Goal: Task Accomplishment & Management: Complete application form

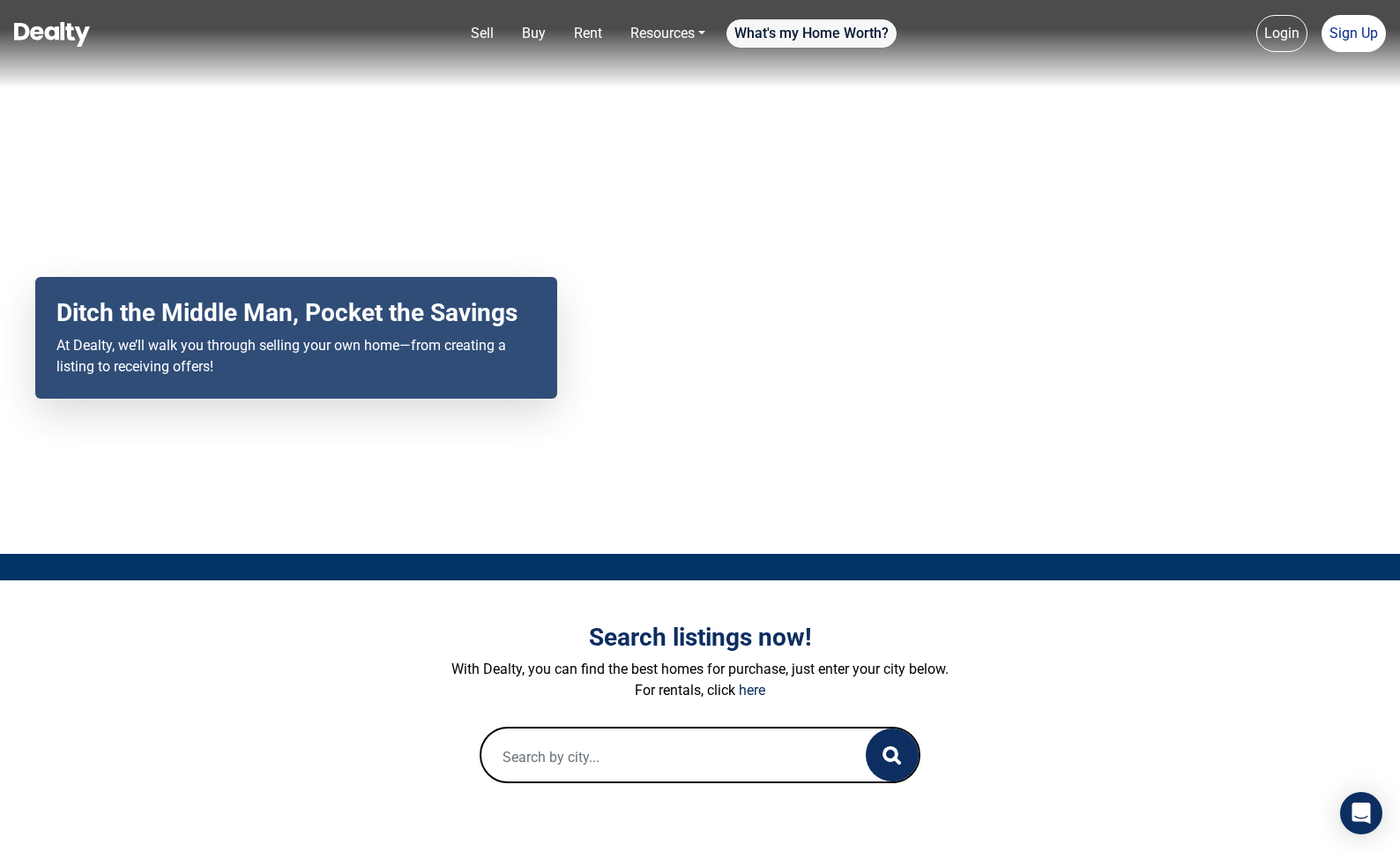
click at [825, 23] on link "What's my Home Worth?" at bounding box center [811, 33] width 170 height 28
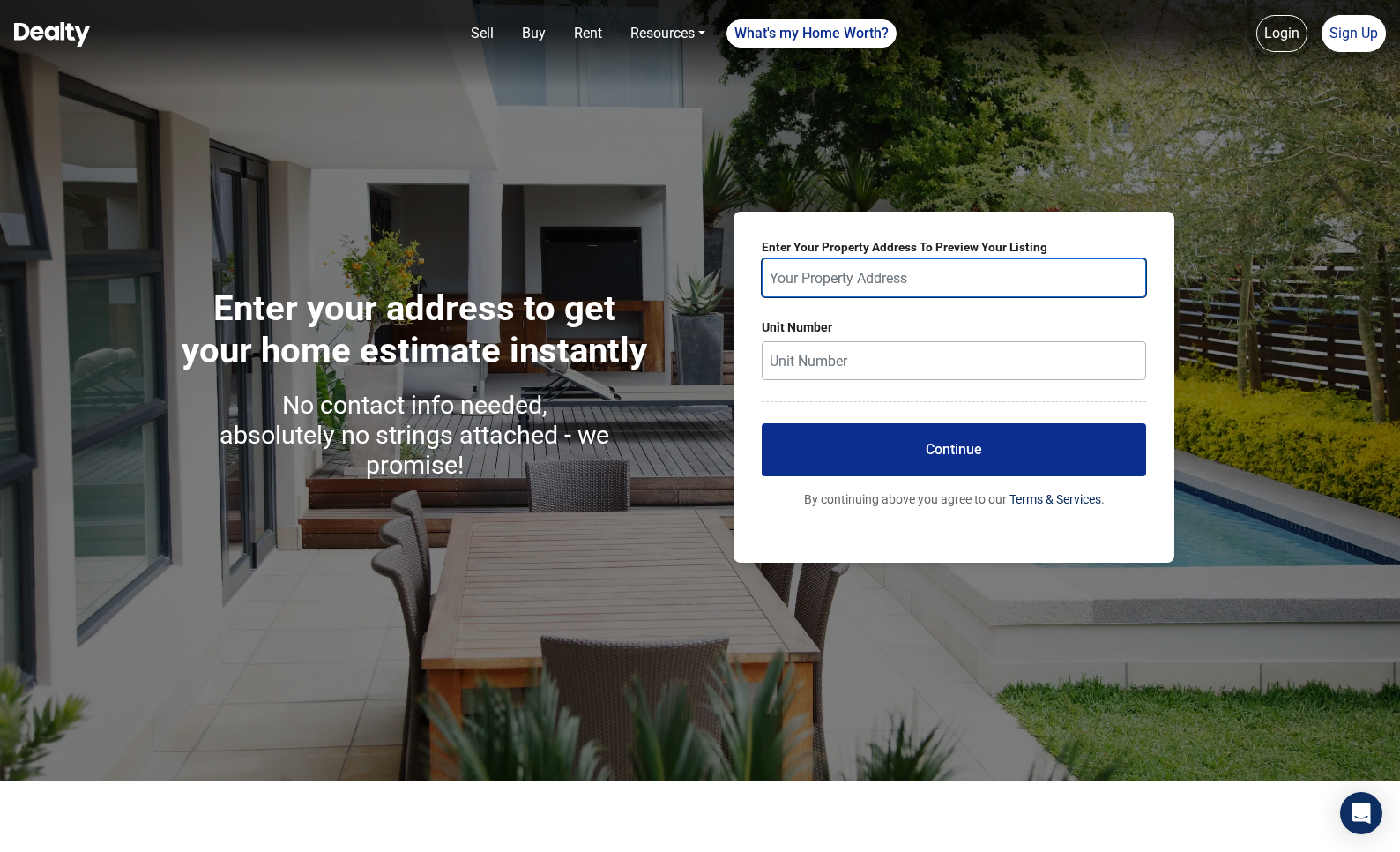
click at [856, 283] on input "text" at bounding box center [954, 278] width 384 height 39
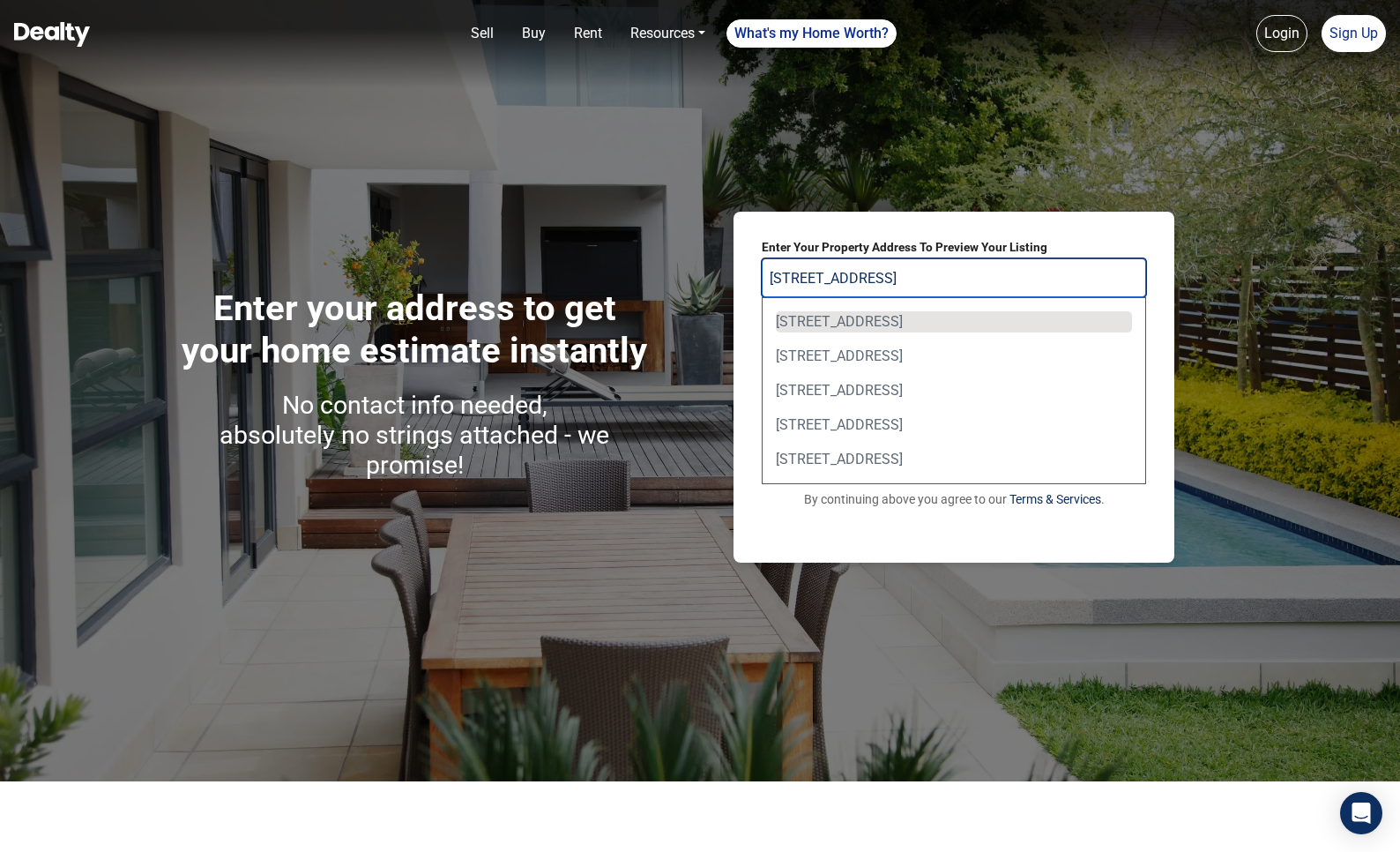
click at [860, 316] on div "220 Woodlawn Dr, Oxford, MS, USA" at bounding box center [954, 322] width 356 height 21
type input "220 Woodlawn Dr, Oxford, MS, USA"
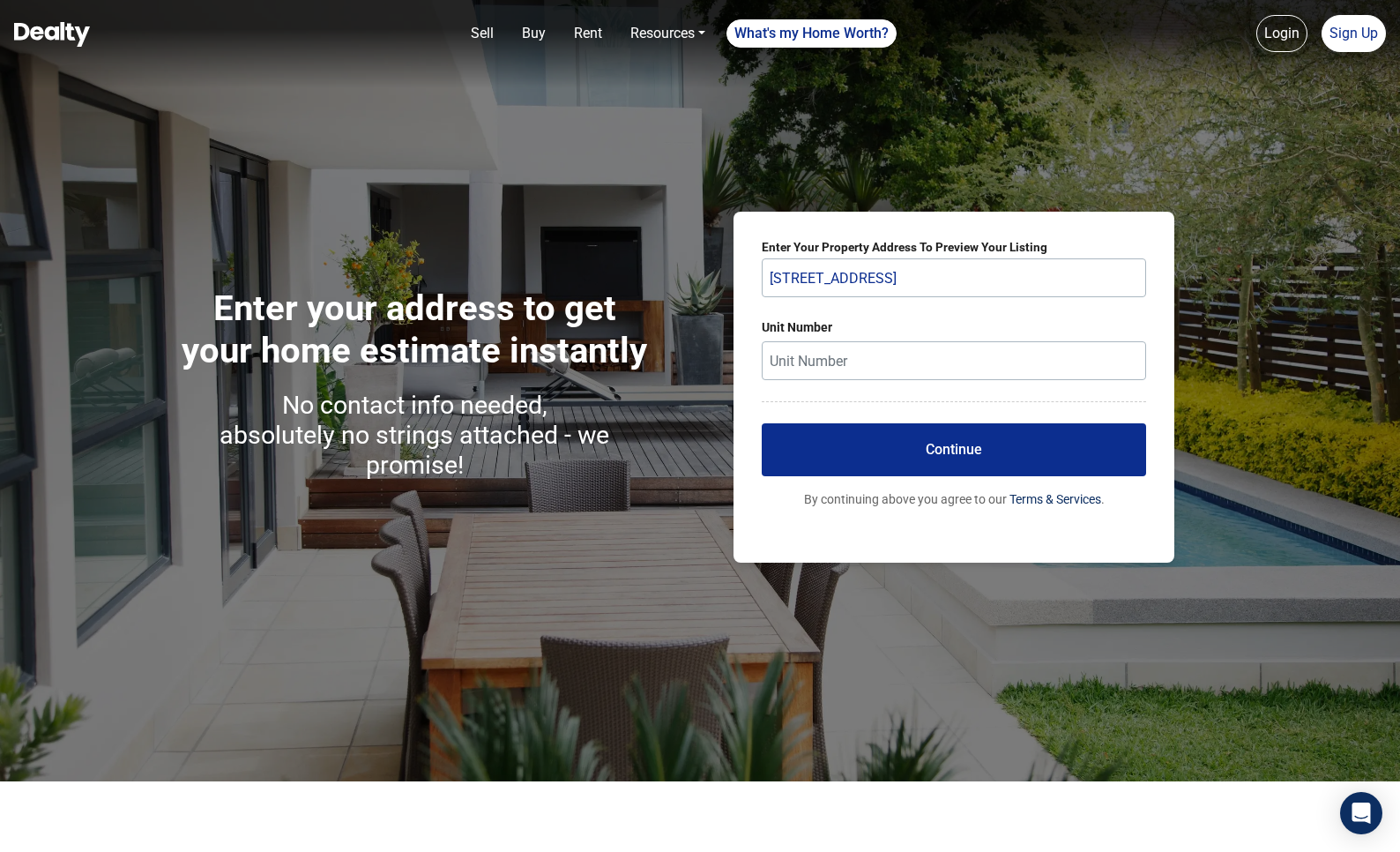
click at [950, 434] on button "Continue" at bounding box center [954, 449] width 384 height 53
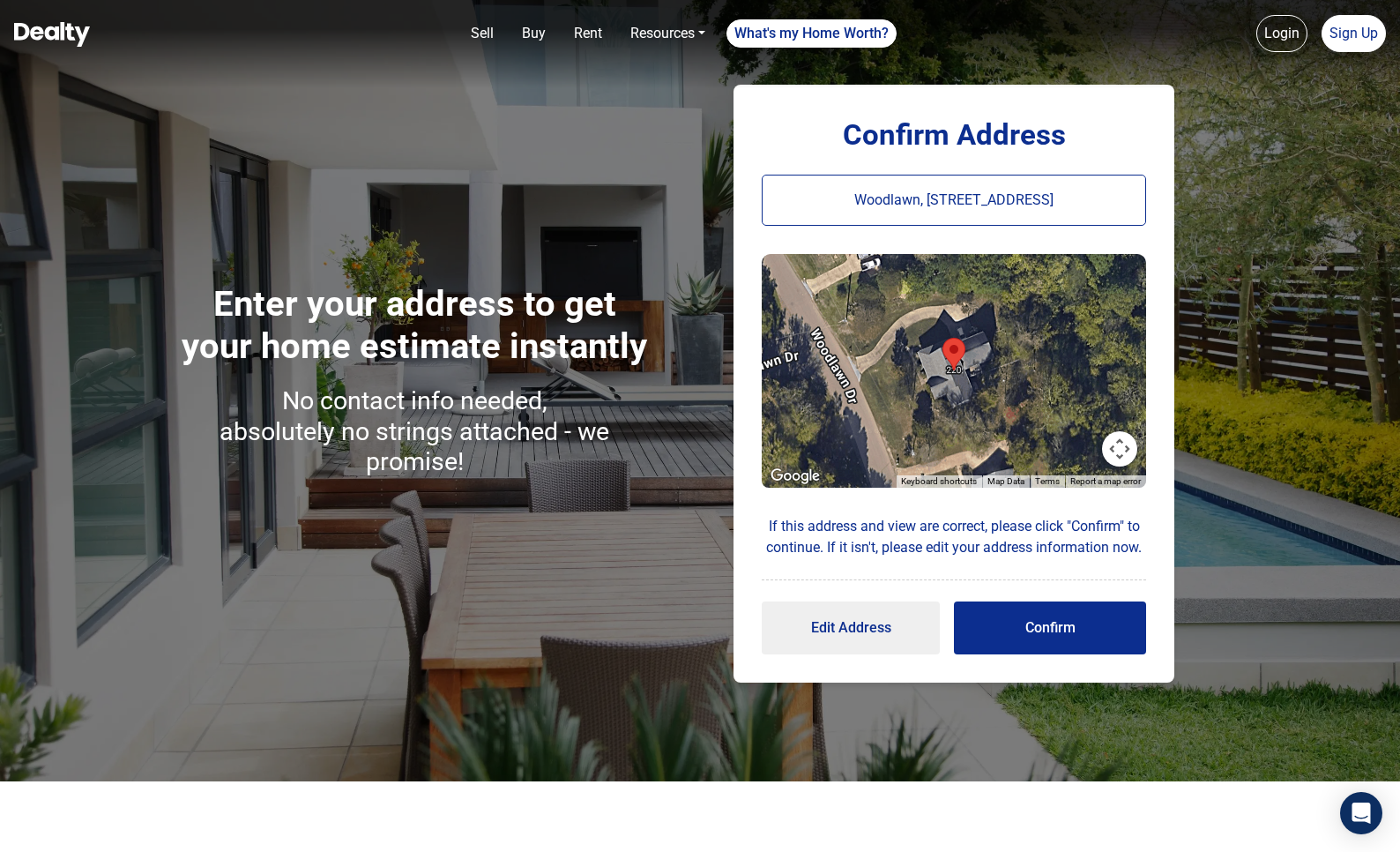
click at [1050, 622] on button "Confirm" at bounding box center [1050, 628] width 192 height 53
click at [1005, 635] on button "Confirm" at bounding box center [1050, 628] width 192 height 53
click at [1034, 635] on button "Confirm" at bounding box center [1050, 628] width 192 height 53
click at [1051, 621] on button "Confirm" at bounding box center [1050, 628] width 192 height 53
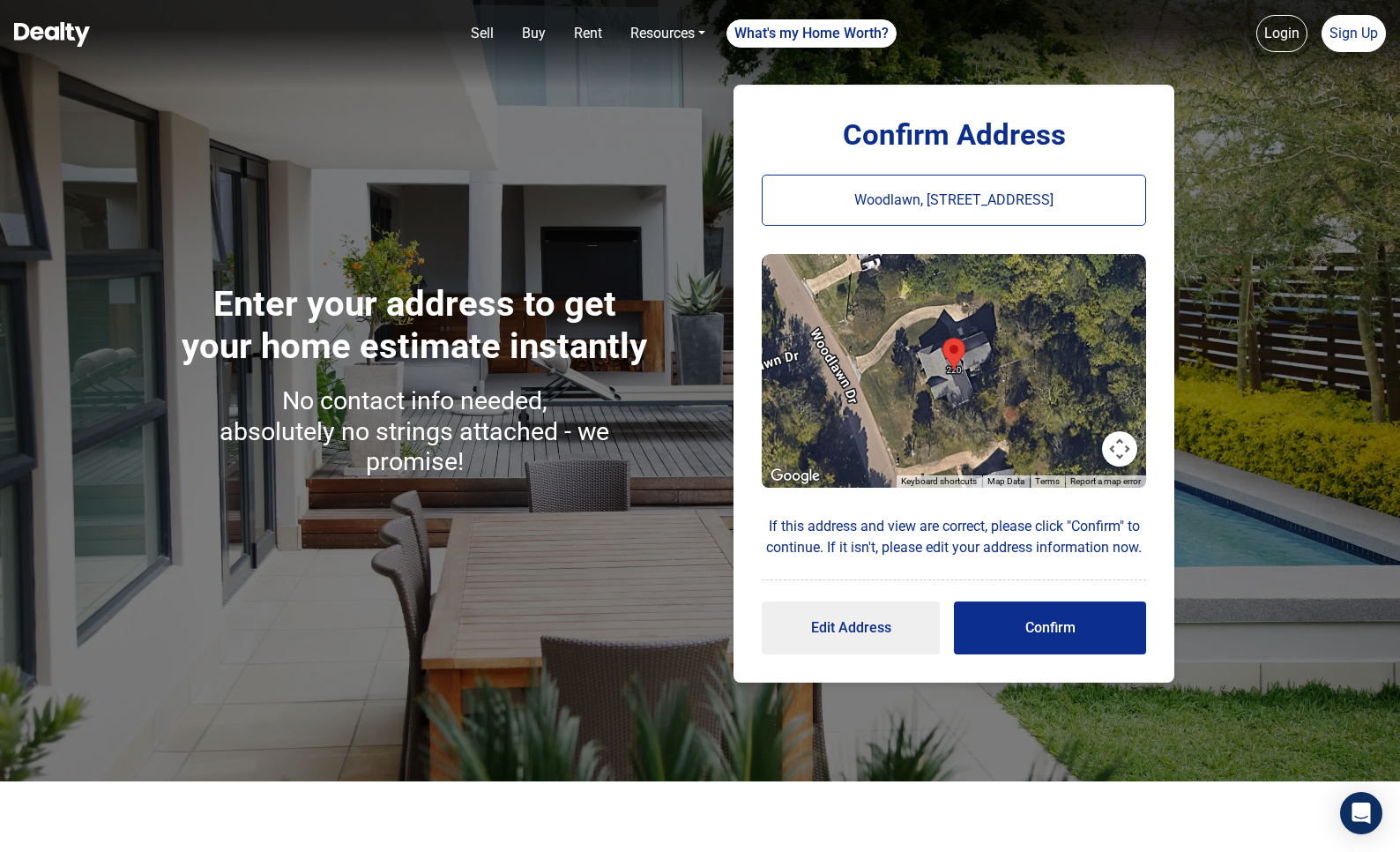
click at [1051, 621] on button "Confirm" at bounding box center [1050, 628] width 192 height 53
click at [1051, 621] on button "Saving..." at bounding box center [1050, 628] width 192 height 53
click at [963, 206] on p "Woodlawn, 220 Woodlawn Dr, Oxford, MS 38655, USA" at bounding box center [954, 200] width 384 height 51
click at [984, 201] on p "Woodlawn, 220 Woodlawn Dr, Oxford, MS 38655, USA" at bounding box center [954, 200] width 384 height 51
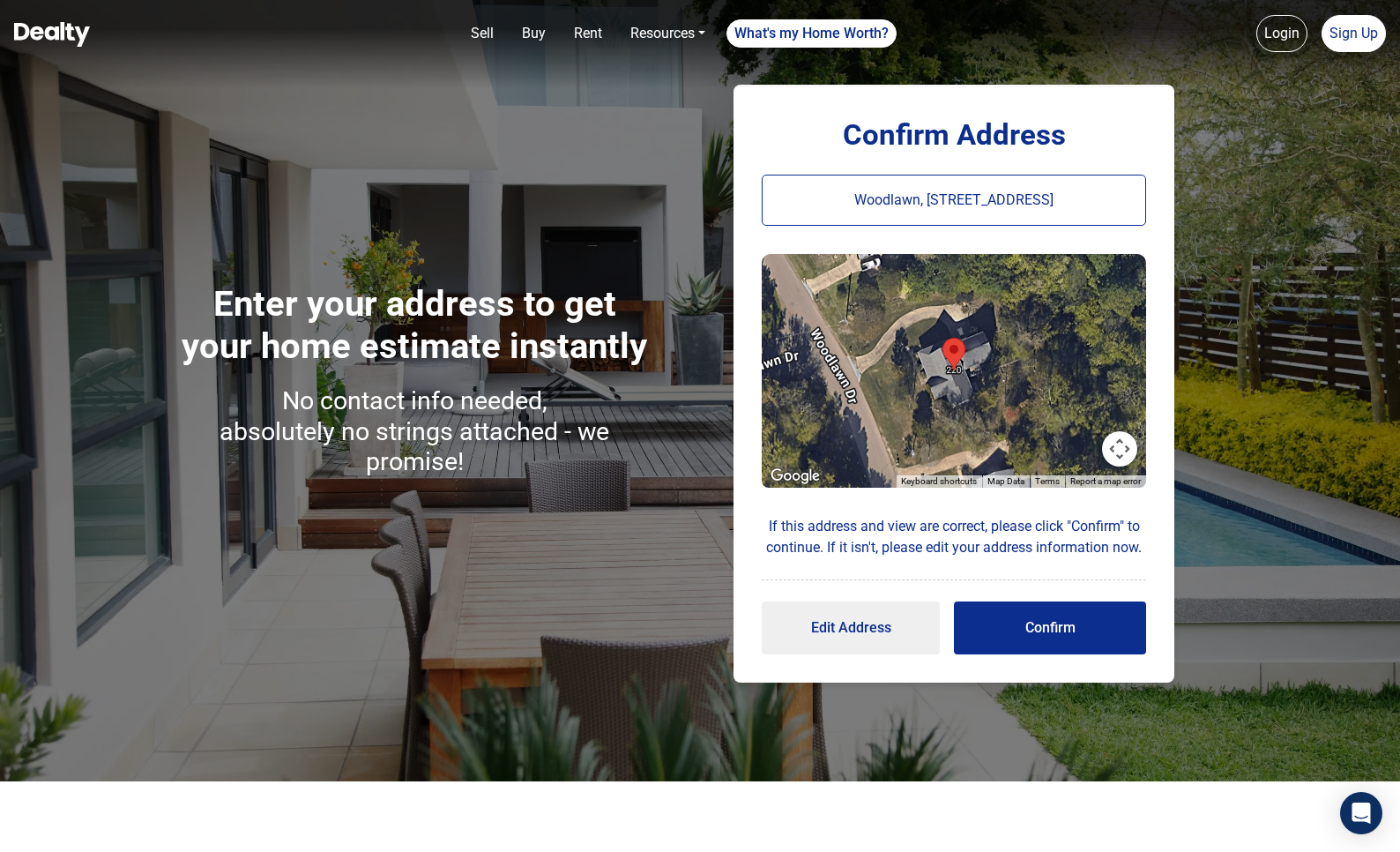
click at [984, 201] on p "Woodlawn, 220 Woodlawn Dr, Oxford, MS 38655, USA" at bounding box center [954, 200] width 384 height 51
click at [1054, 620] on button "Confirm" at bounding box center [1050, 628] width 192 height 53
click at [1002, 199] on p "Woodlawn, 220 Woodlawn Dr, Oxford, MS 38655, USA" at bounding box center [954, 200] width 384 height 51
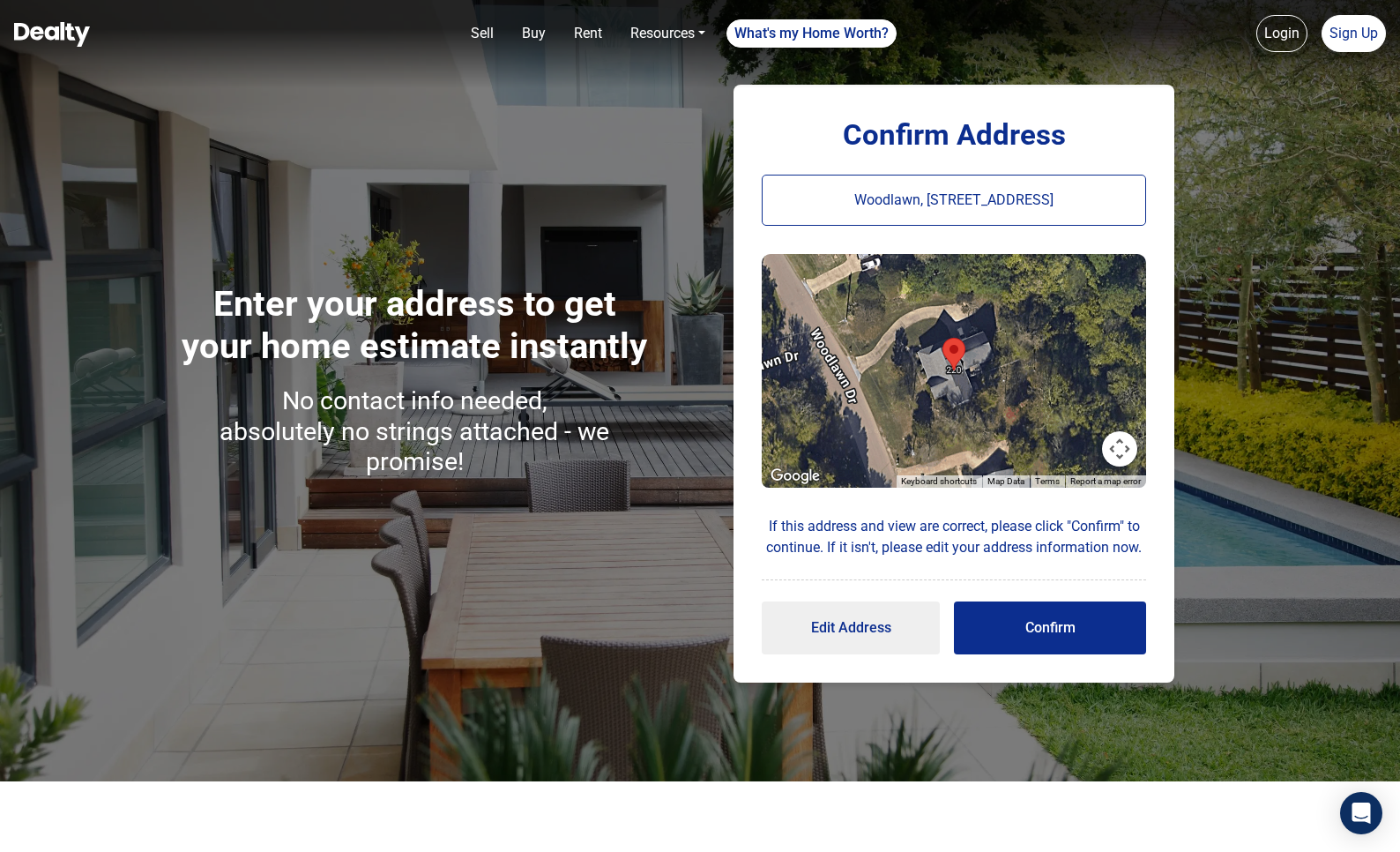
click at [1002, 199] on p "Woodlawn, 220 Woodlawn Dr, Oxford, MS 38655, USA" at bounding box center [954, 200] width 384 height 51
click at [855, 624] on button "Edit Address" at bounding box center [851, 628] width 178 height 53
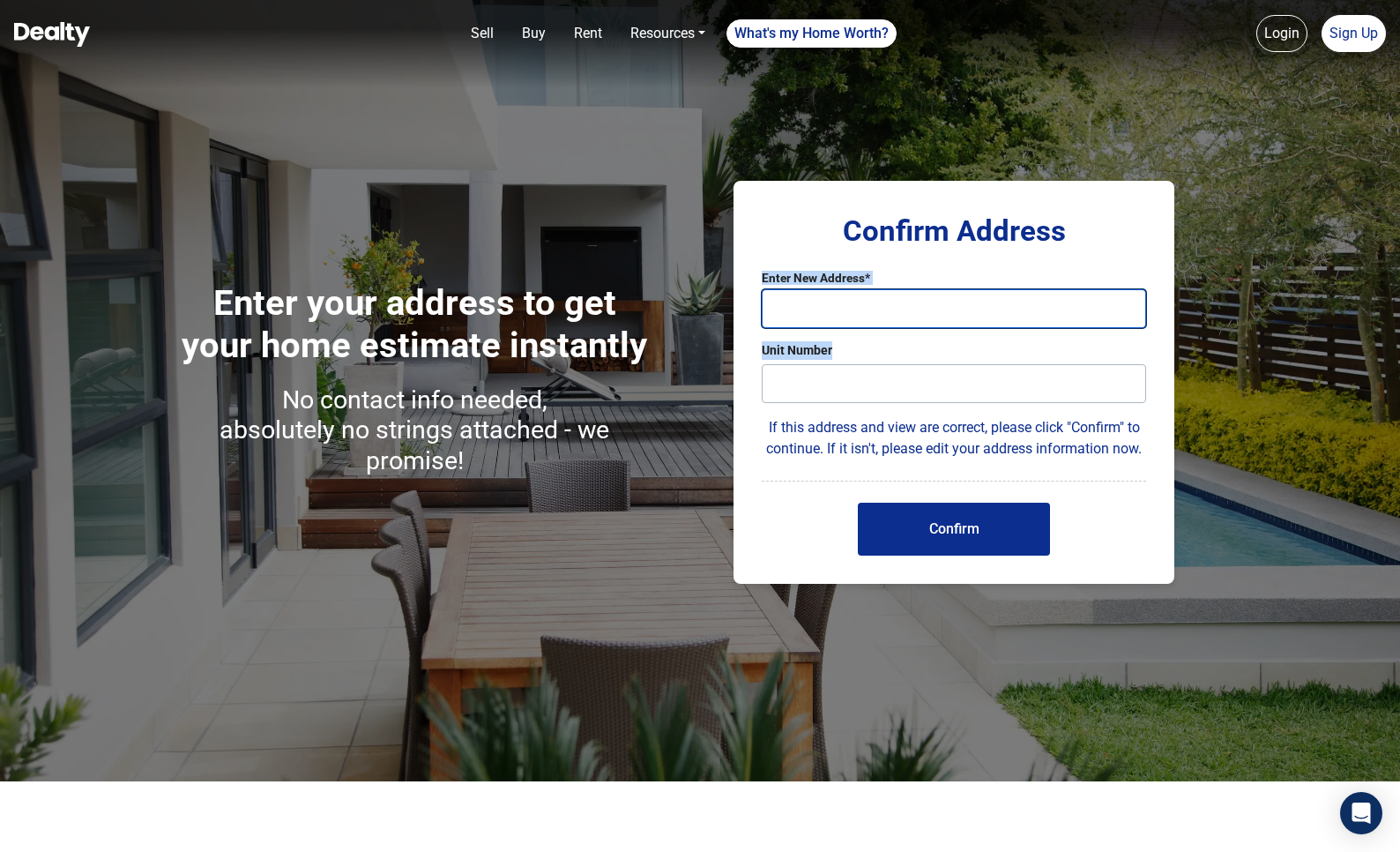
click at [871, 305] on input "text" at bounding box center [954, 308] width 384 height 39
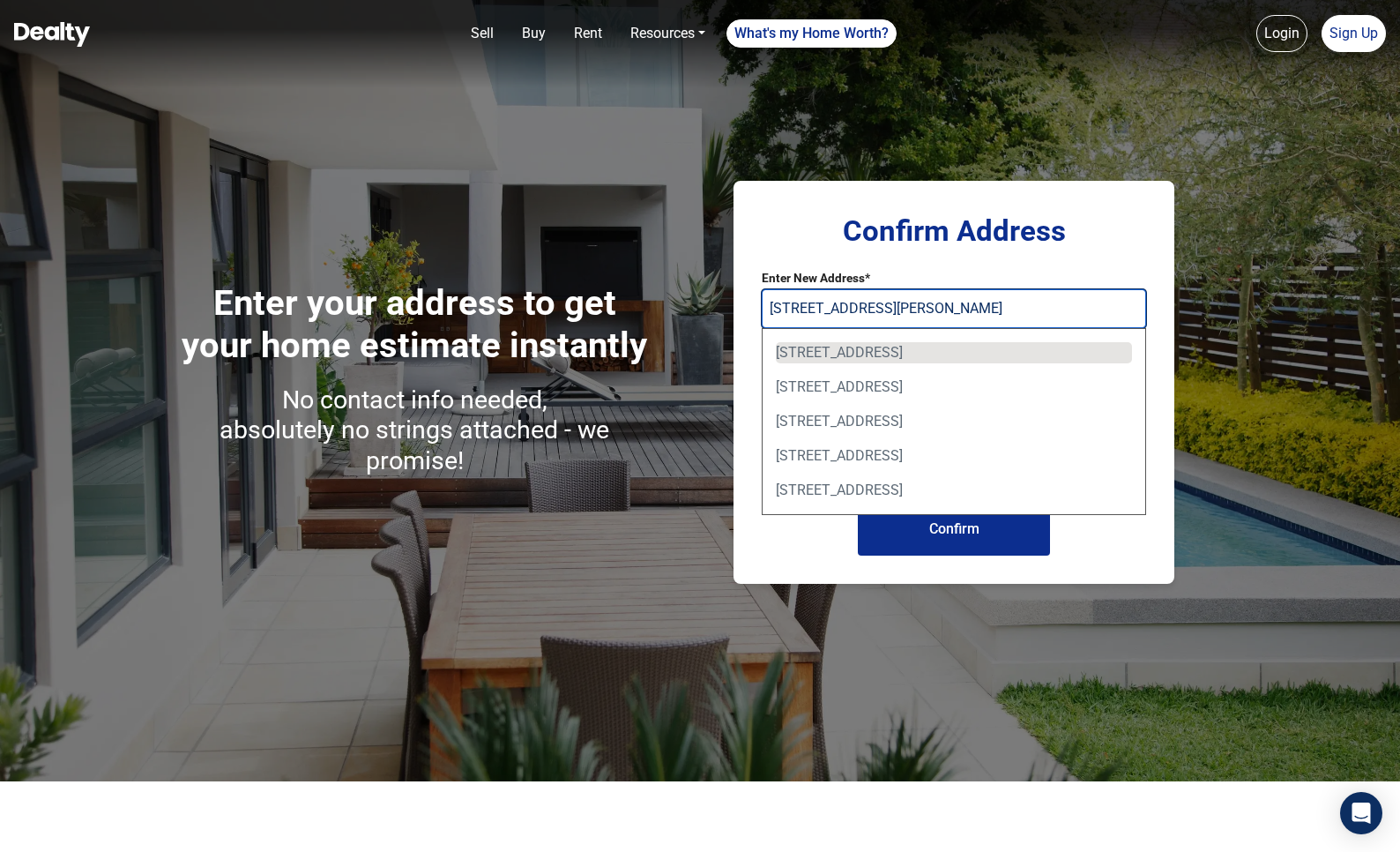
click at [872, 348] on div "220 Woodlawn Dr, Oxford, MS, USA" at bounding box center [954, 353] width 356 height 21
type input "220 Woodlawn Dr, Oxford, MS, USA"
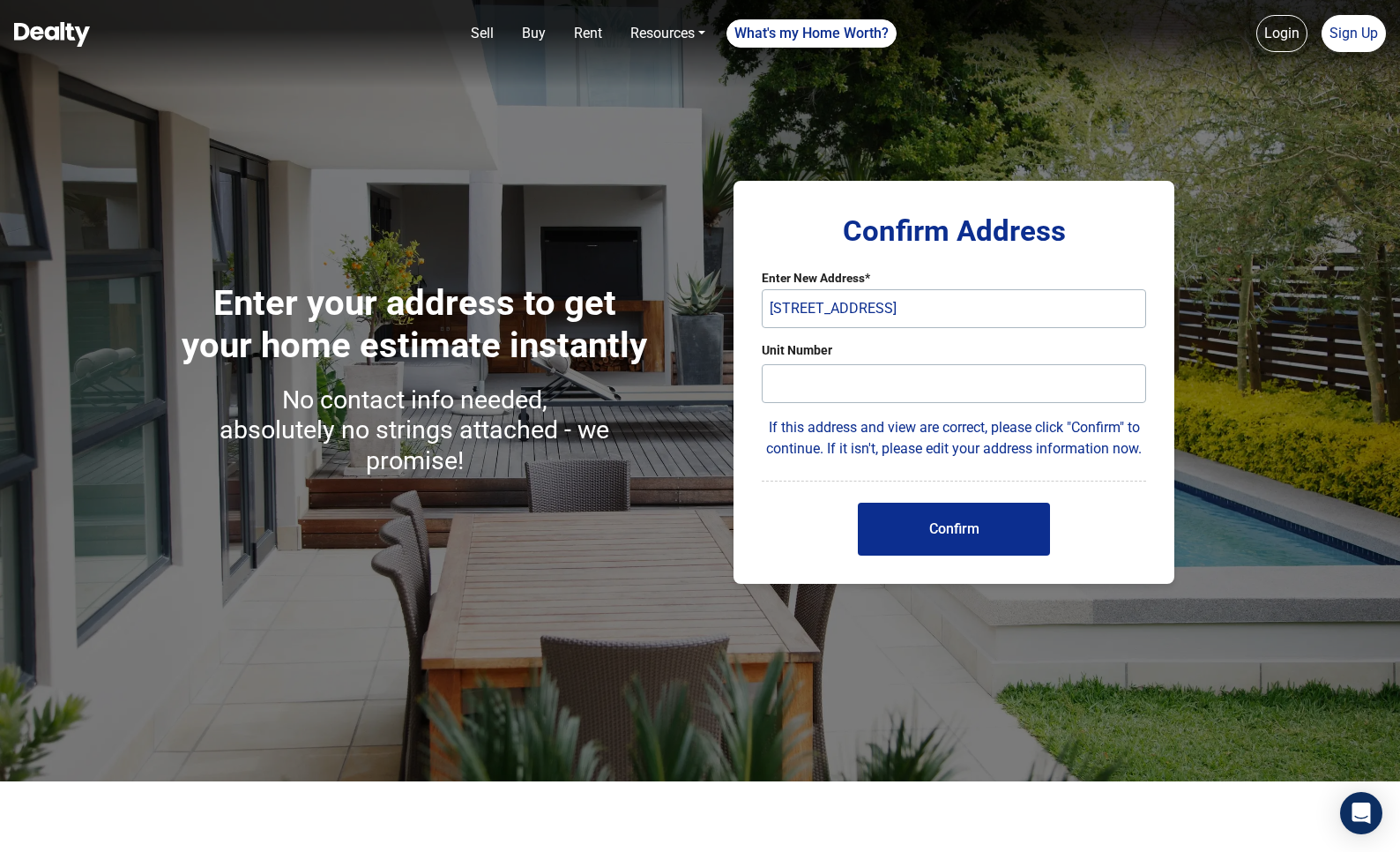
click at [940, 554] on button "Confirm" at bounding box center [953, 528] width 192 height 53
